Goal: Use online tool/utility: Utilize a website feature to perform a specific function

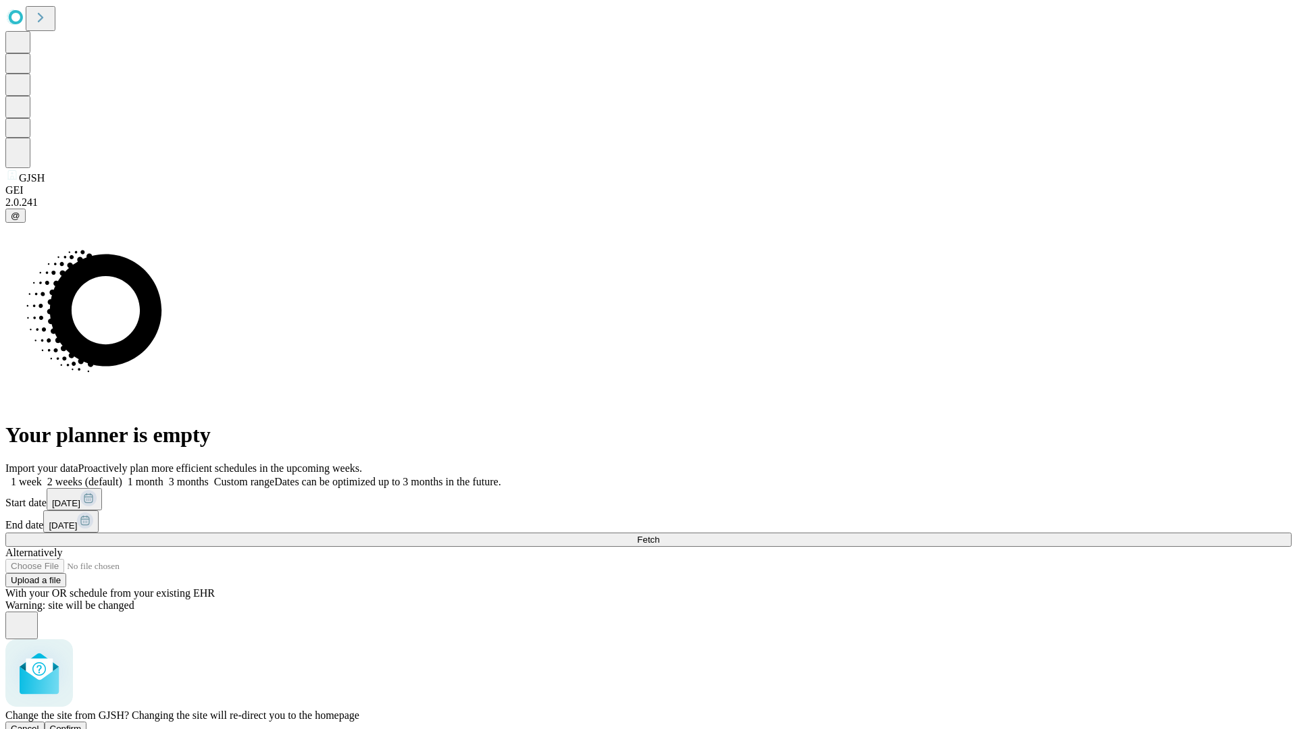
click at [82, 724] on span "Confirm" at bounding box center [66, 729] width 32 height 10
click at [42, 476] on label "1 week" at bounding box center [23, 481] width 36 height 11
click at [659, 535] on span "Fetch" at bounding box center [648, 540] width 22 height 10
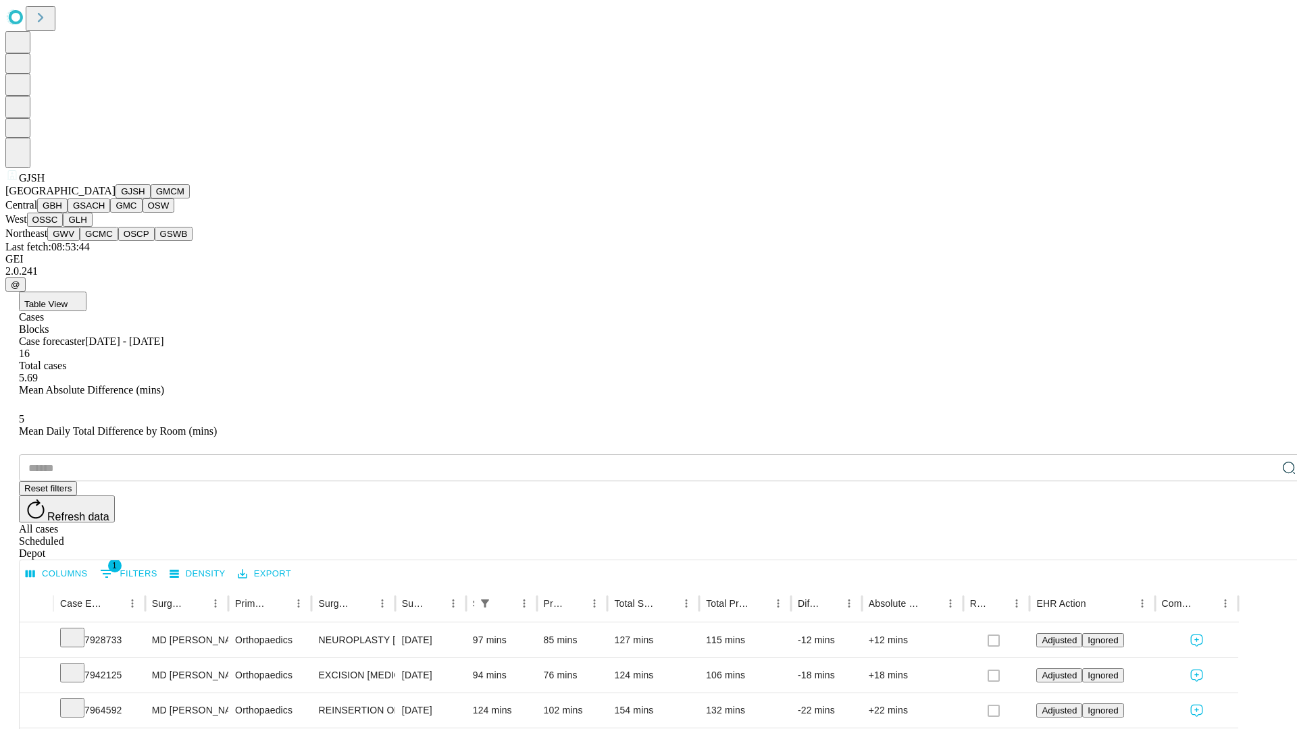
click at [151, 199] on button "GMCM" at bounding box center [170, 191] width 39 height 14
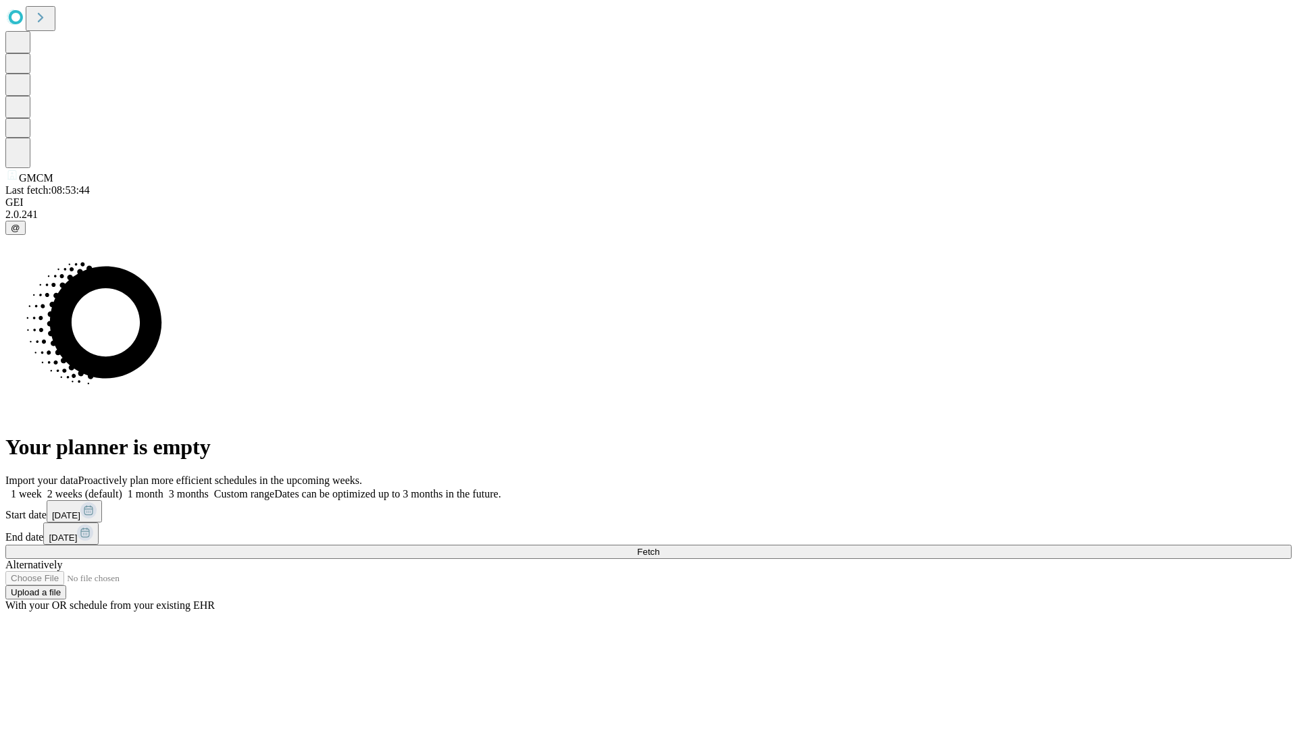
click at [659, 547] on span "Fetch" at bounding box center [648, 552] width 22 height 10
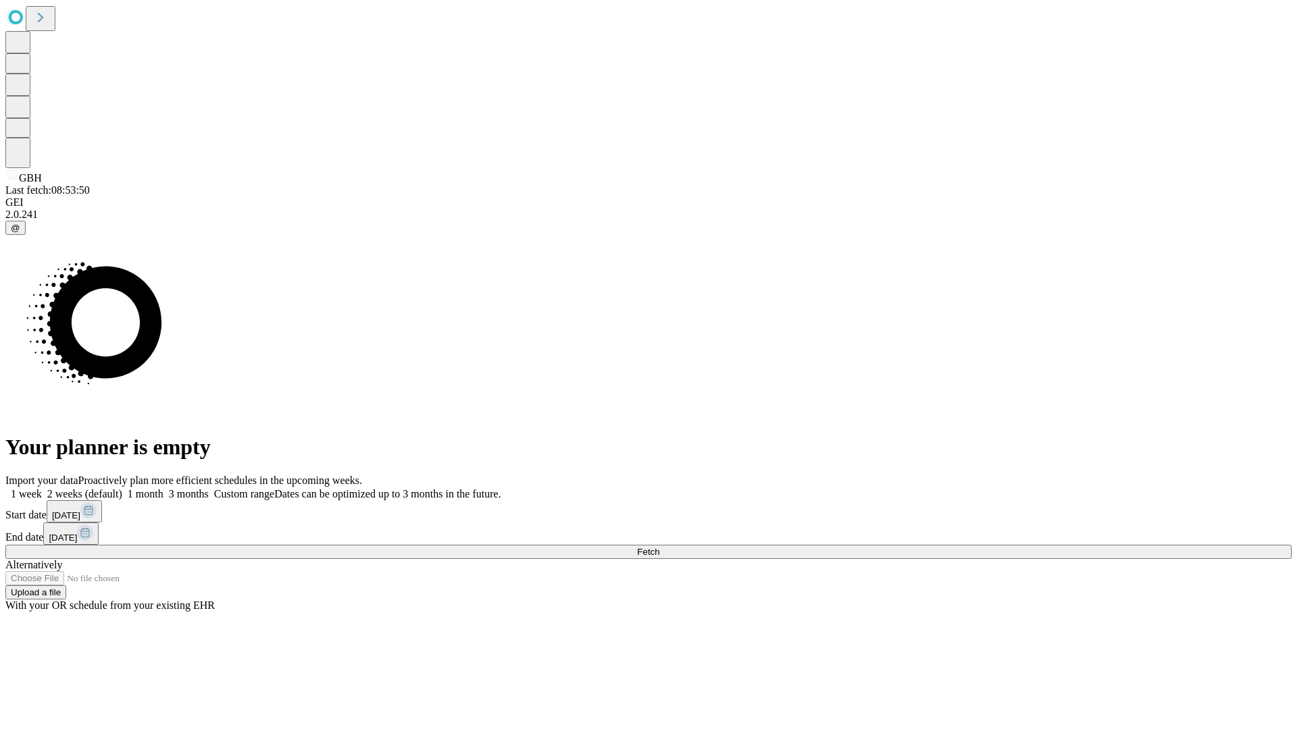
click at [42, 488] on label "1 week" at bounding box center [23, 493] width 36 height 11
click at [659, 547] on span "Fetch" at bounding box center [648, 552] width 22 height 10
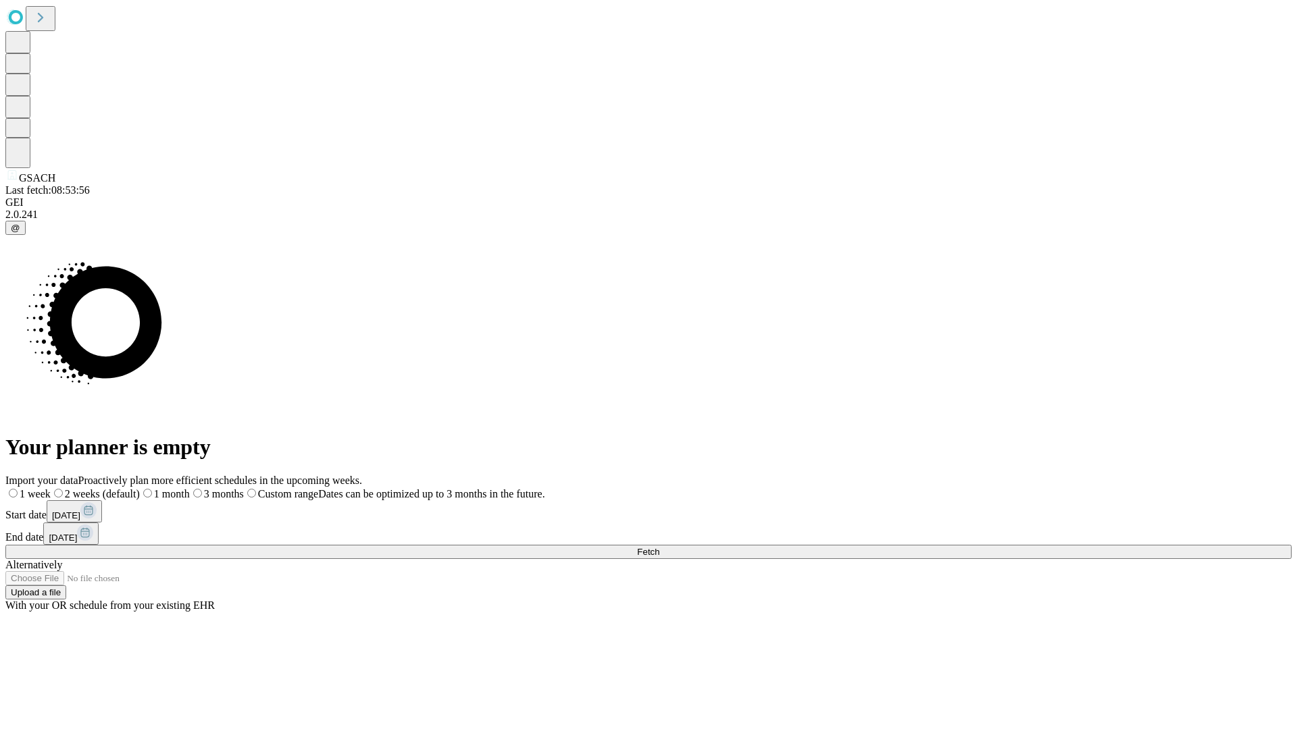
click at [51, 488] on label "1 week" at bounding box center [27, 493] width 45 height 11
click at [659, 547] on span "Fetch" at bounding box center [648, 552] width 22 height 10
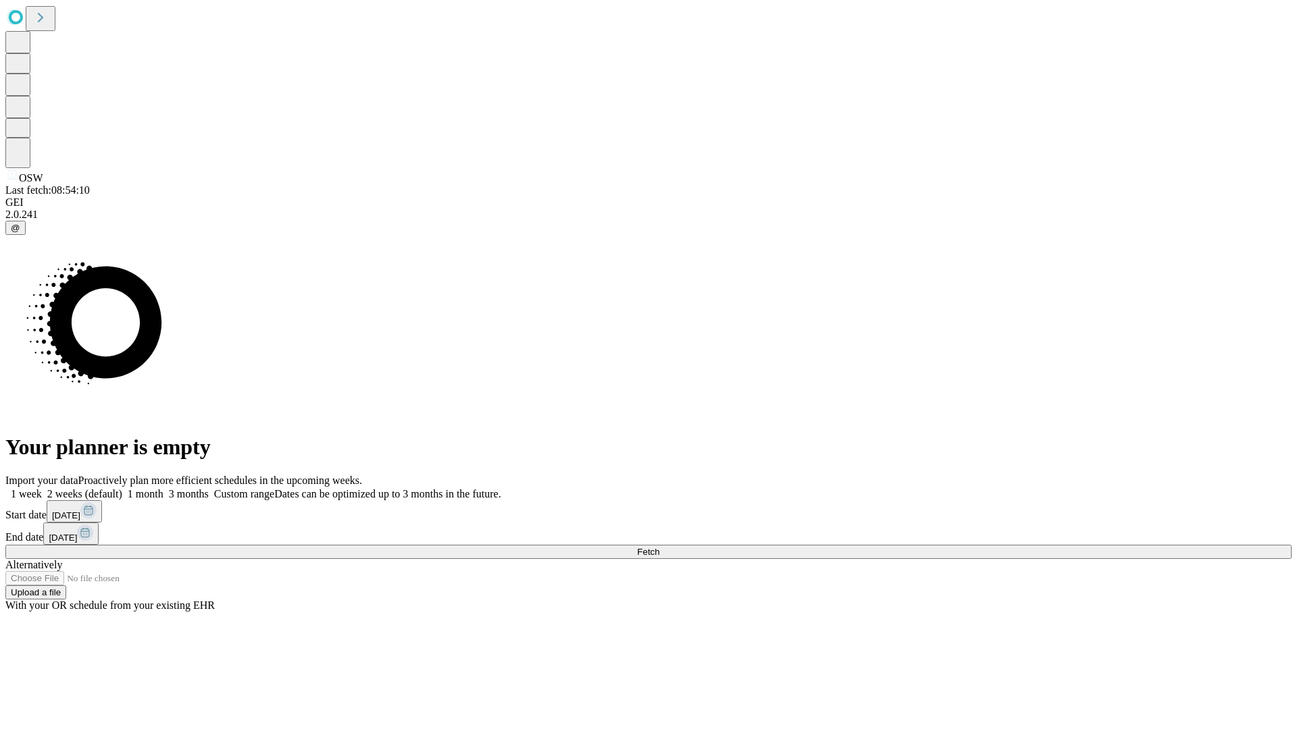
click at [42, 488] on label "1 week" at bounding box center [23, 493] width 36 height 11
click at [659, 547] on span "Fetch" at bounding box center [648, 552] width 22 height 10
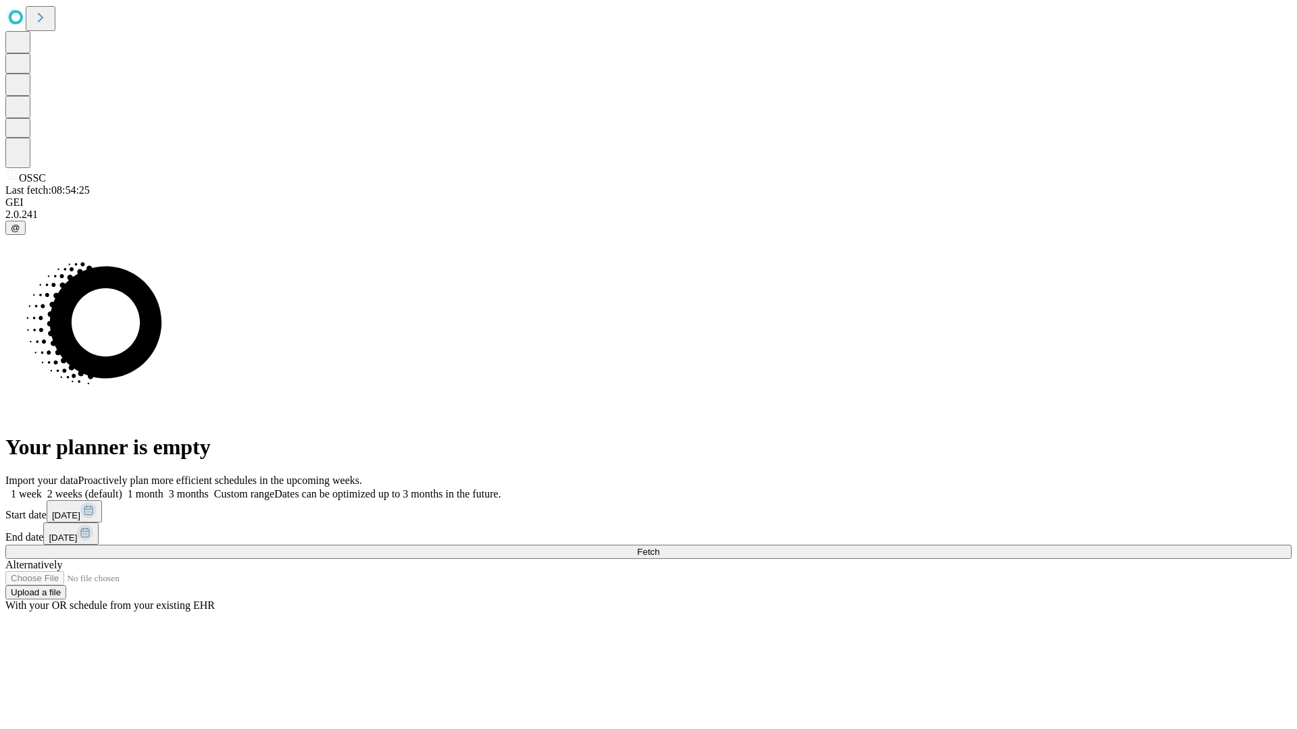
click at [42, 488] on label "1 week" at bounding box center [23, 493] width 36 height 11
click at [659, 547] on span "Fetch" at bounding box center [648, 552] width 22 height 10
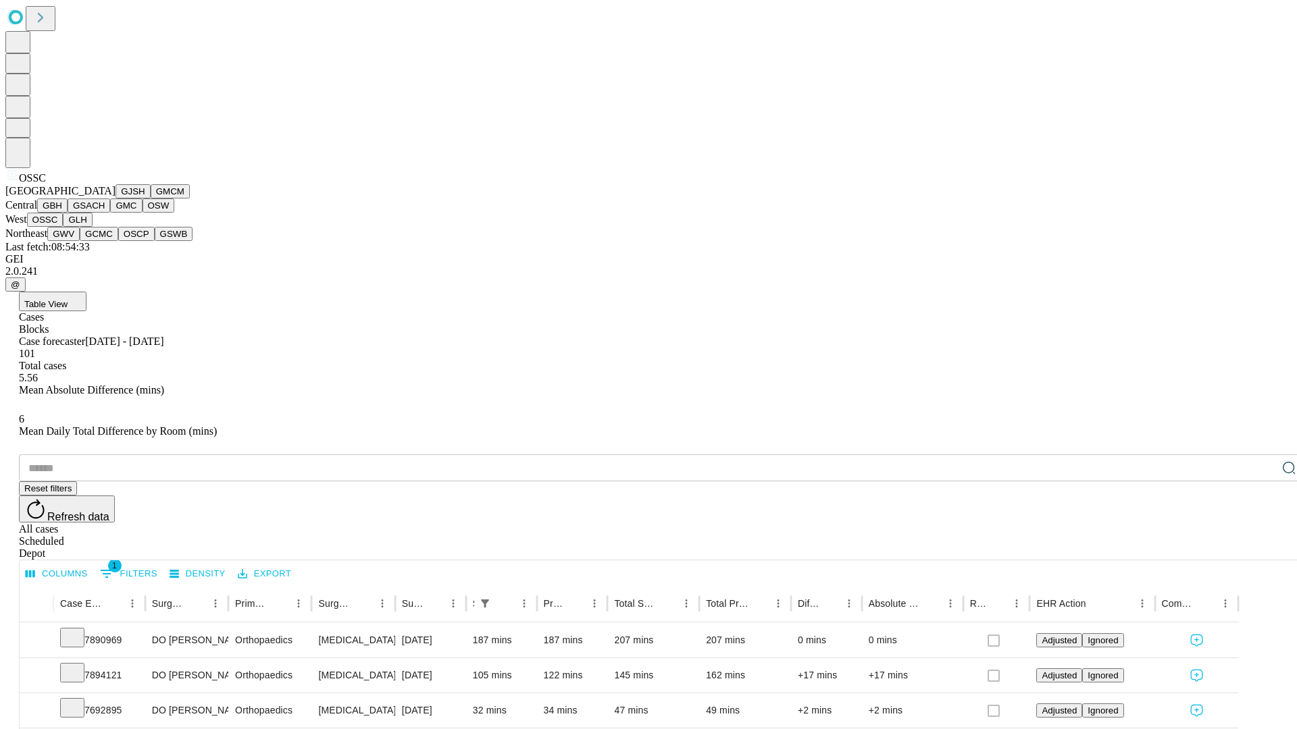
click at [92, 227] on button "GLH" at bounding box center [77, 220] width 29 height 14
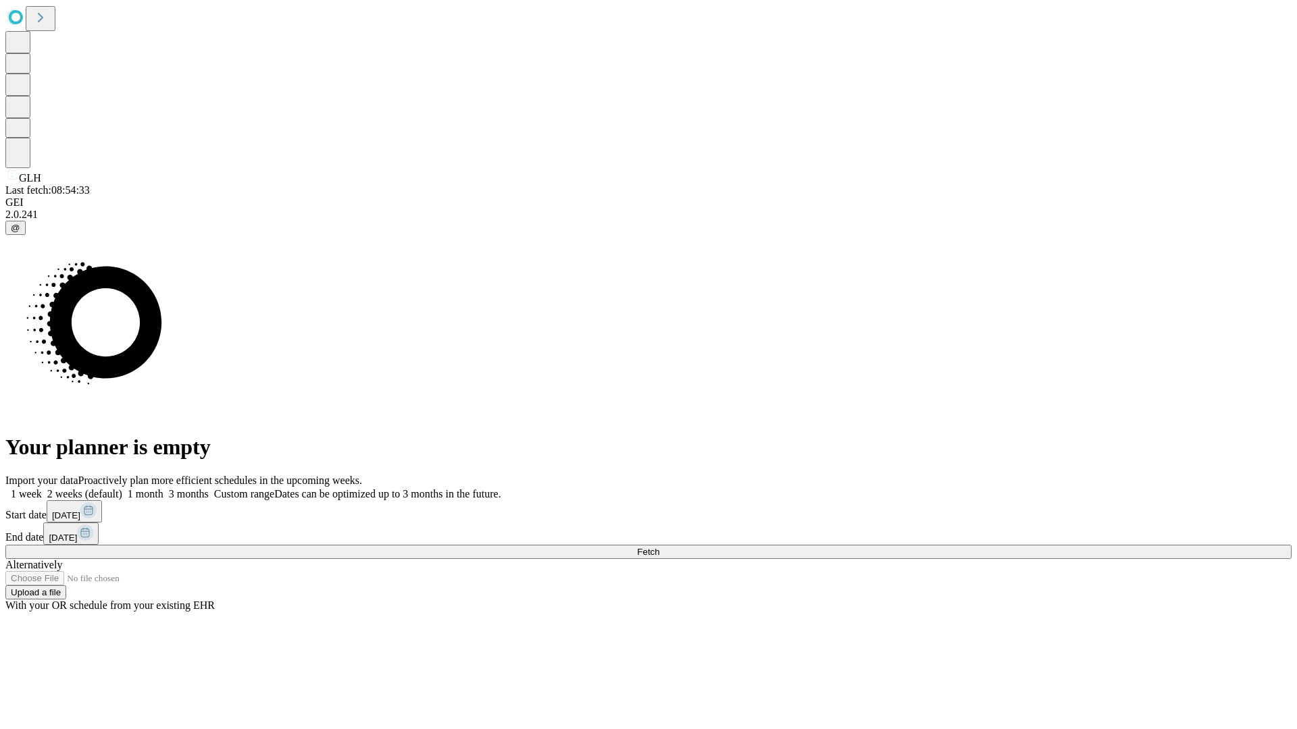
click at [42, 488] on label "1 week" at bounding box center [23, 493] width 36 height 11
click at [659, 547] on span "Fetch" at bounding box center [648, 552] width 22 height 10
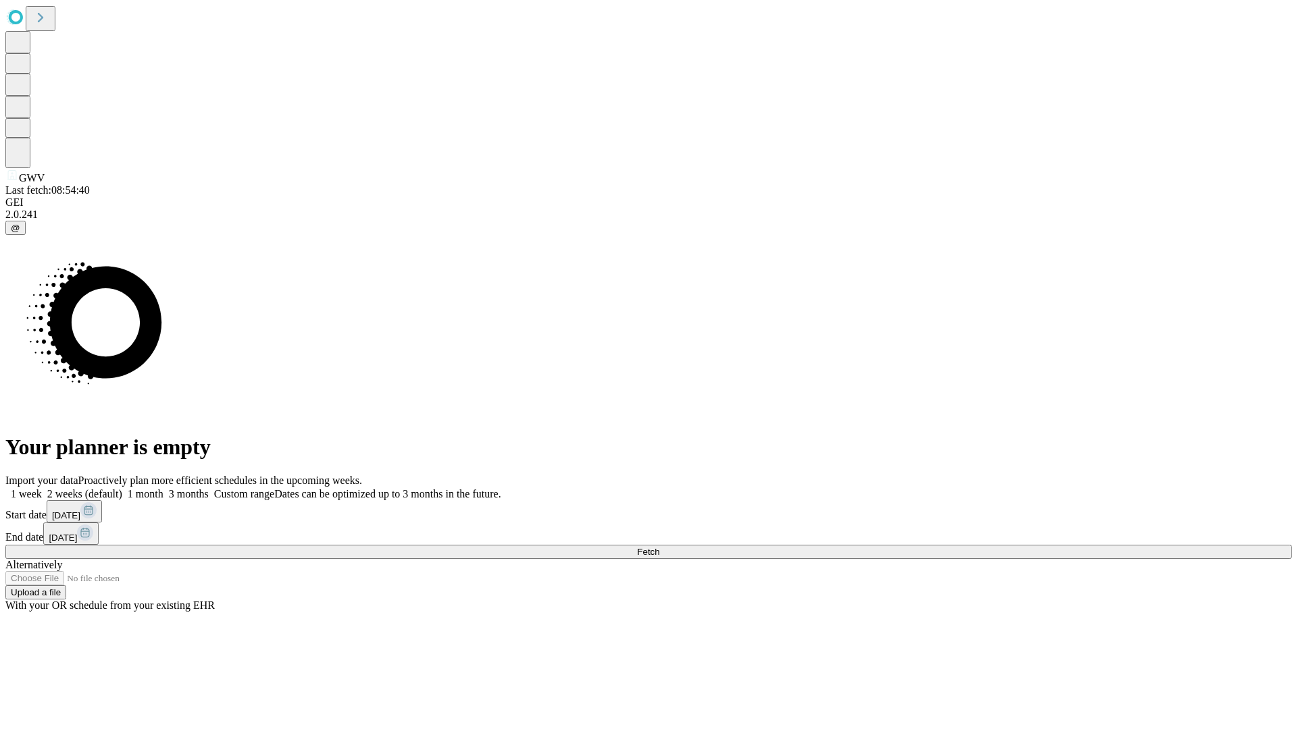
click at [42, 488] on label "1 week" at bounding box center [23, 493] width 36 height 11
click at [659, 547] on span "Fetch" at bounding box center [648, 552] width 22 height 10
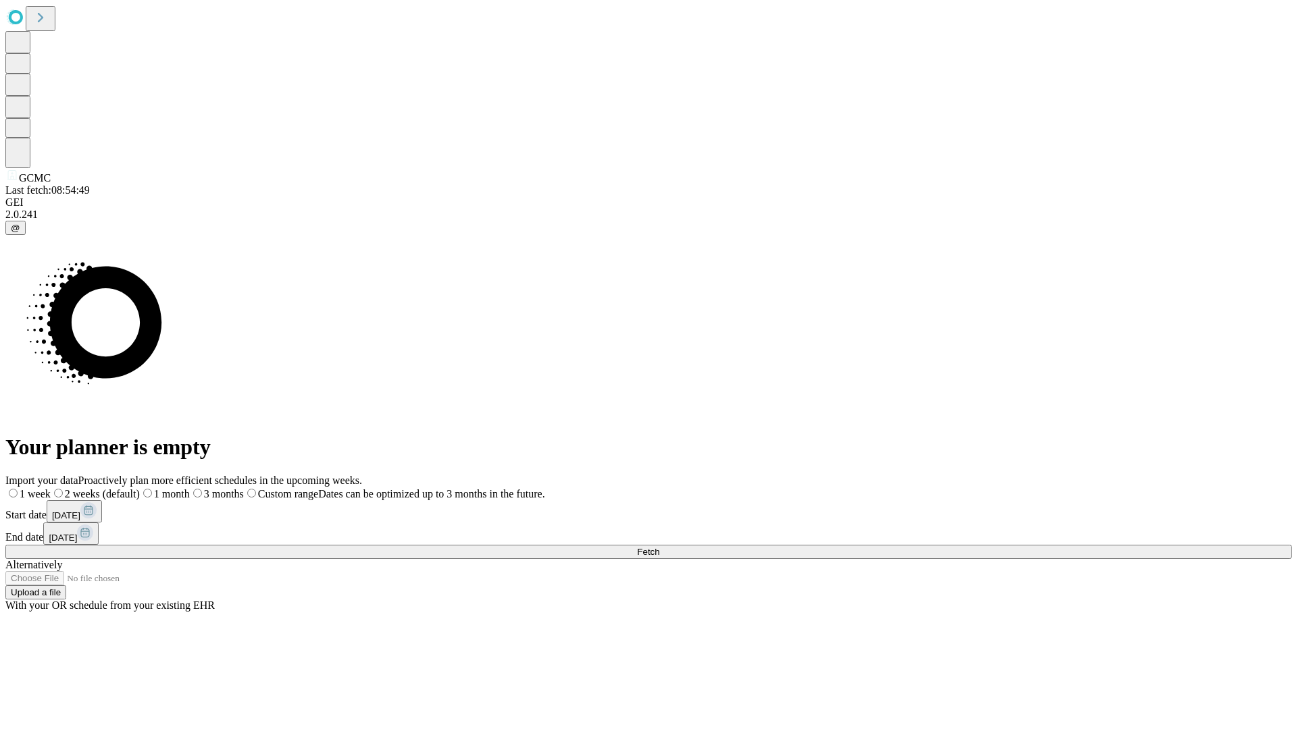
click at [51, 488] on label "1 week" at bounding box center [27, 493] width 45 height 11
click at [659, 547] on span "Fetch" at bounding box center [648, 552] width 22 height 10
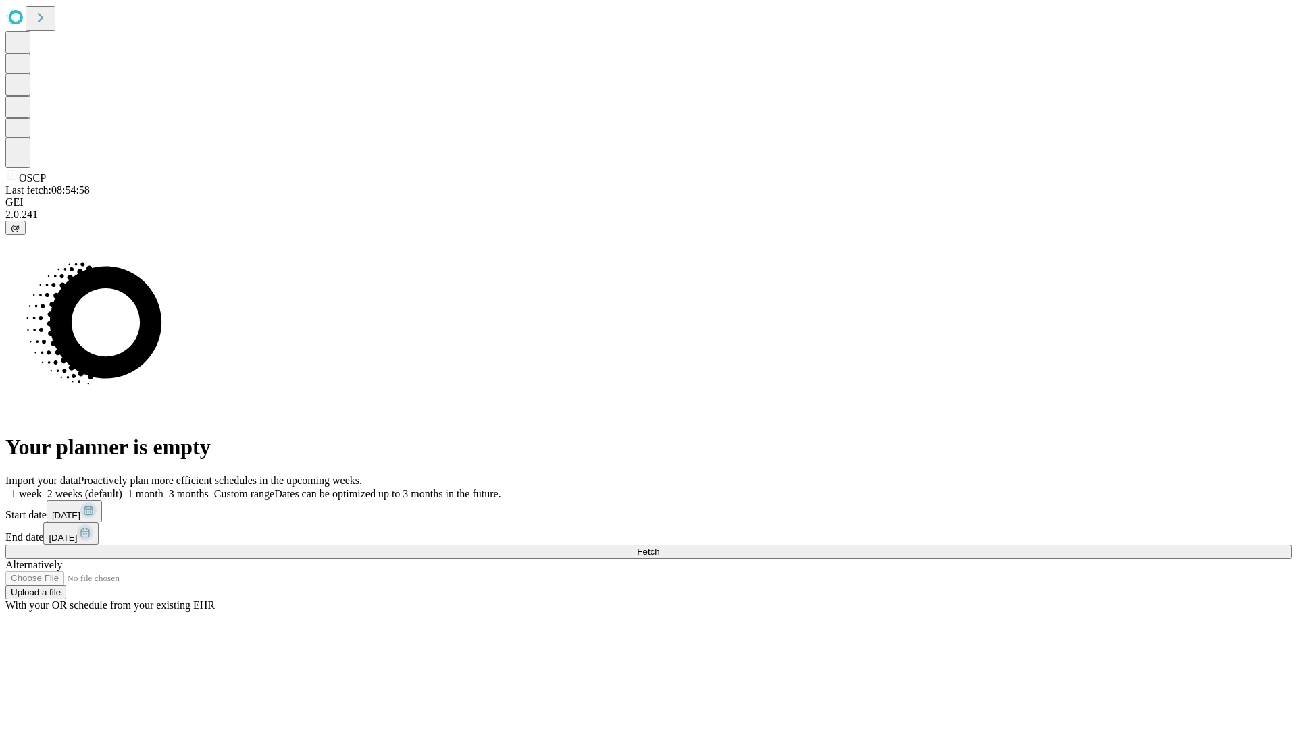
click at [42, 488] on label "1 week" at bounding box center [23, 493] width 36 height 11
click at [659, 547] on span "Fetch" at bounding box center [648, 552] width 22 height 10
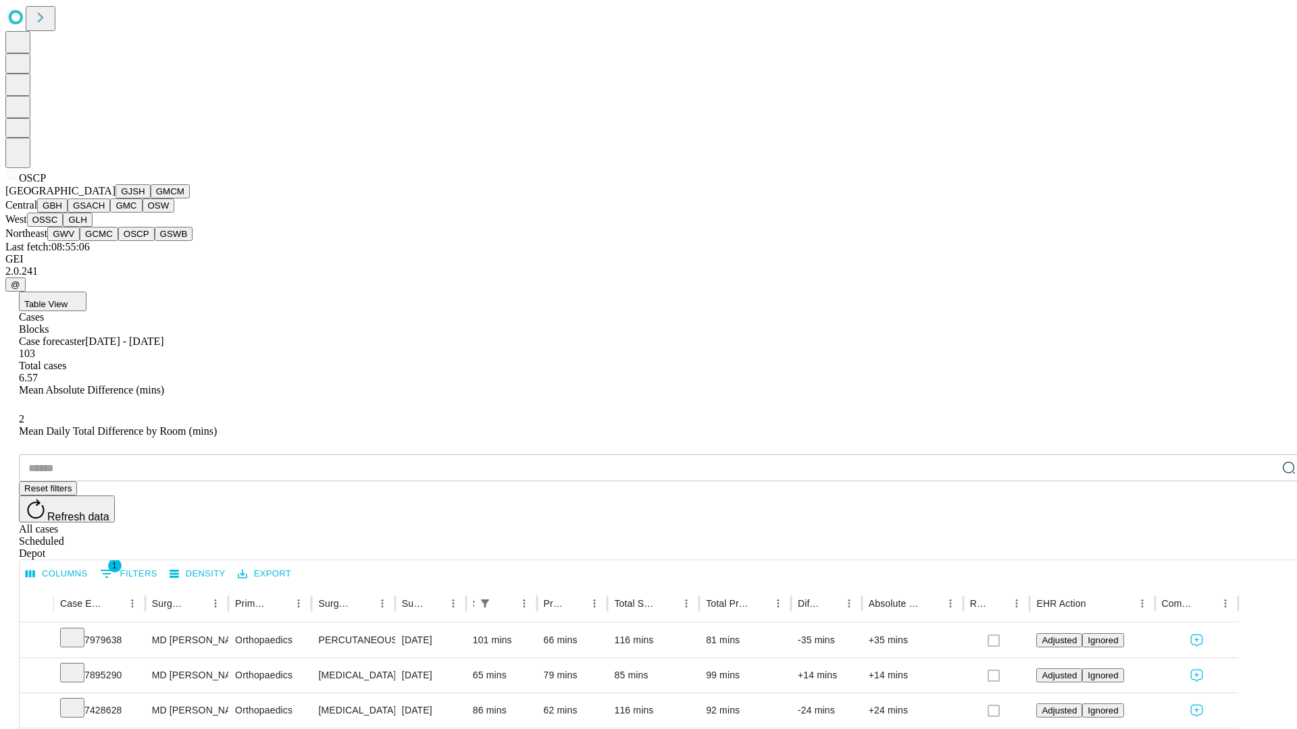
click at [155, 241] on button "GSWB" at bounding box center [174, 234] width 38 height 14
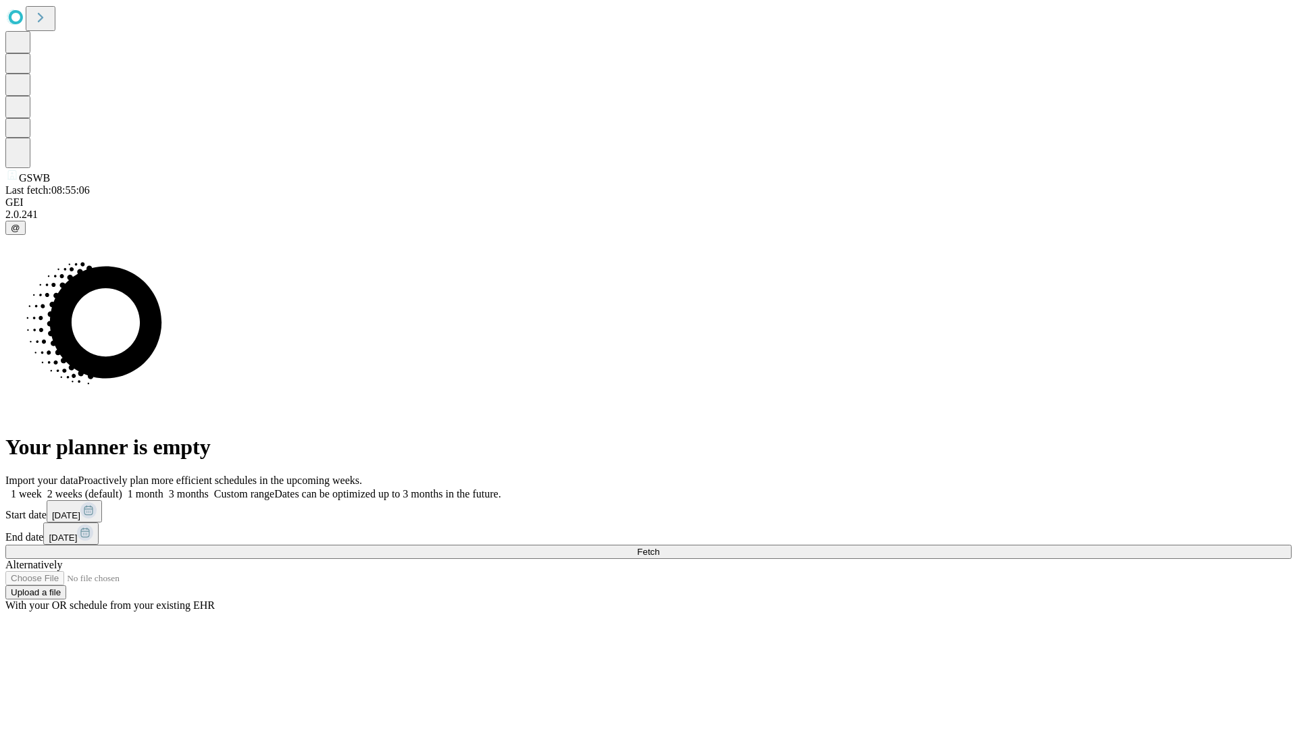
click at [42, 488] on label "1 week" at bounding box center [23, 493] width 36 height 11
click at [659, 547] on span "Fetch" at bounding box center [648, 552] width 22 height 10
